Goal: Task Accomplishment & Management: Manage account settings

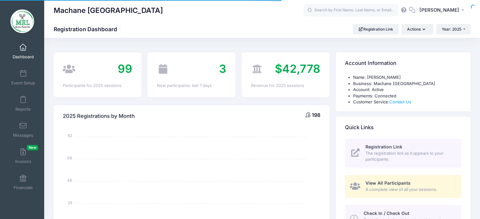
select select
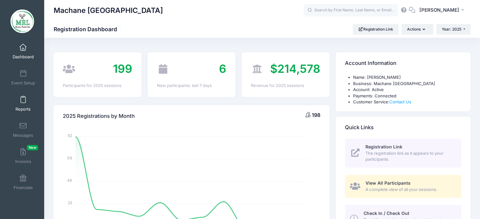
click at [23, 103] on span at bounding box center [23, 100] width 0 height 7
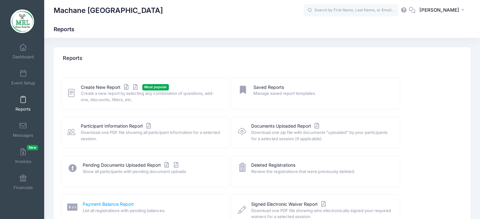
click at [117, 204] on link "Payment Balance Report" at bounding box center [108, 204] width 51 height 7
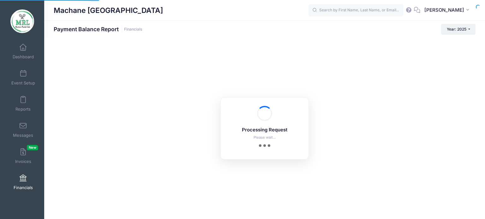
select select "10"
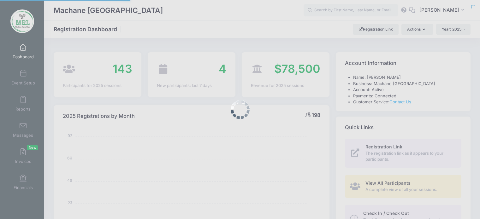
select select
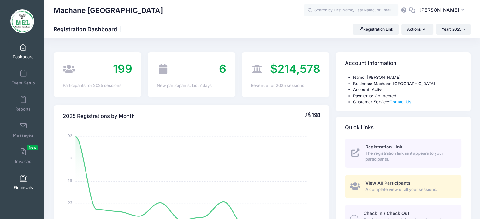
click at [23, 177] on span at bounding box center [23, 178] width 0 height 7
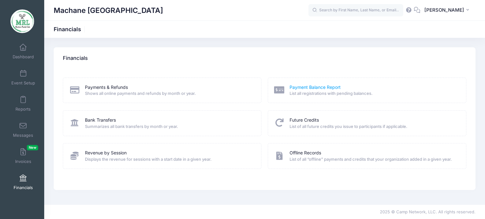
click at [314, 88] on link "Payment Balance Report" at bounding box center [314, 87] width 51 height 7
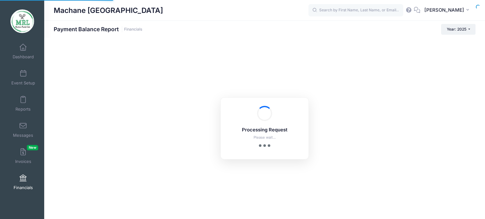
select select "10"
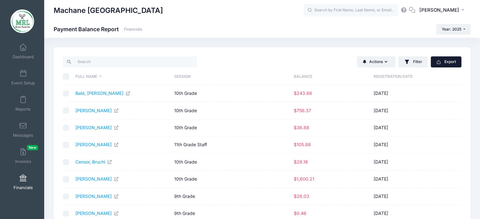
click at [450, 64] on button "Export" at bounding box center [446, 61] width 31 height 11
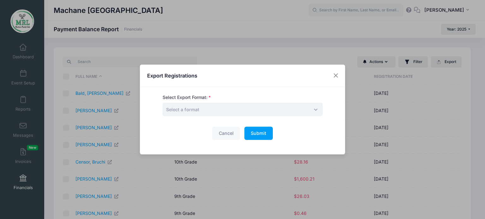
click at [311, 109] on span "Select a format" at bounding box center [242, 110] width 160 height 14
select select "print"
click at [253, 135] on span "Submit" at bounding box center [257, 133] width 15 height 5
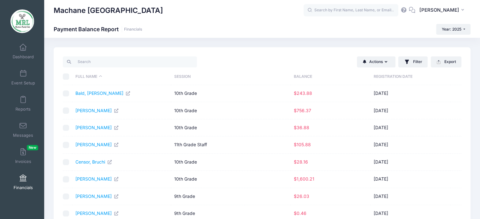
click at [362, 190] on td "$26.03" at bounding box center [331, 196] width 80 height 17
click at [362, 192] on td "$26.03" at bounding box center [331, 196] width 80 height 17
click at [26, 50] on link "Dashboard" at bounding box center [23, 51] width 30 height 22
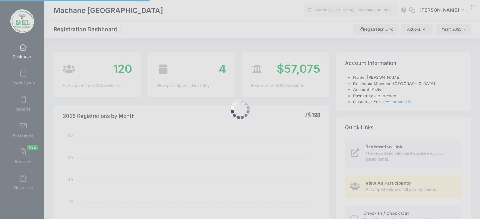
select select
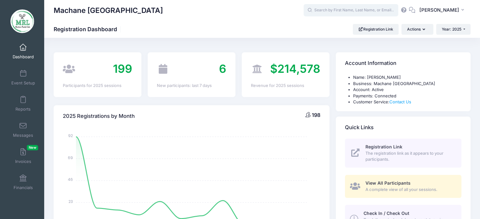
click at [333, 11] on input "text" at bounding box center [350, 10] width 95 height 13
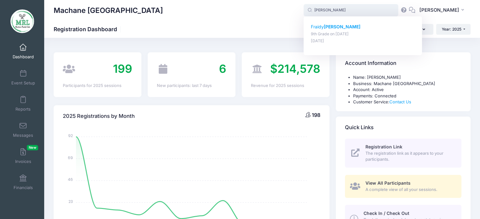
click at [324, 28] on p "Fraidy Grosz" at bounding box center [363, 27] width 104 height 7
type input "Fraidy Grosz (9th Grade, Aug-14, 2025)"
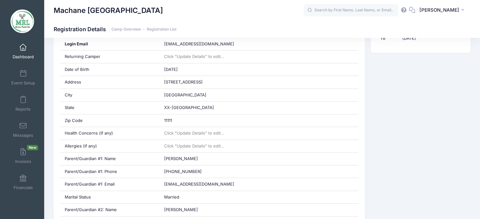
scroll to position [214, 0]
